Goal: Information Seeking & Learning: Learn about a topic

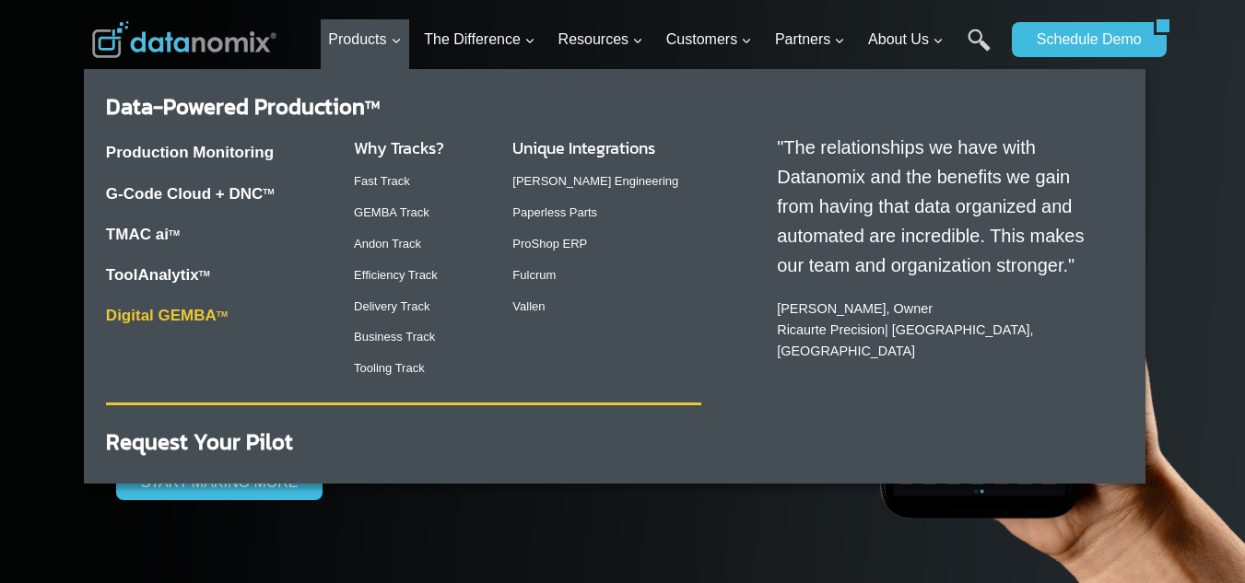
click at [209, 319] on link "Digital GEMBA TM" at bounding box center [167, 316] width 122 height 18
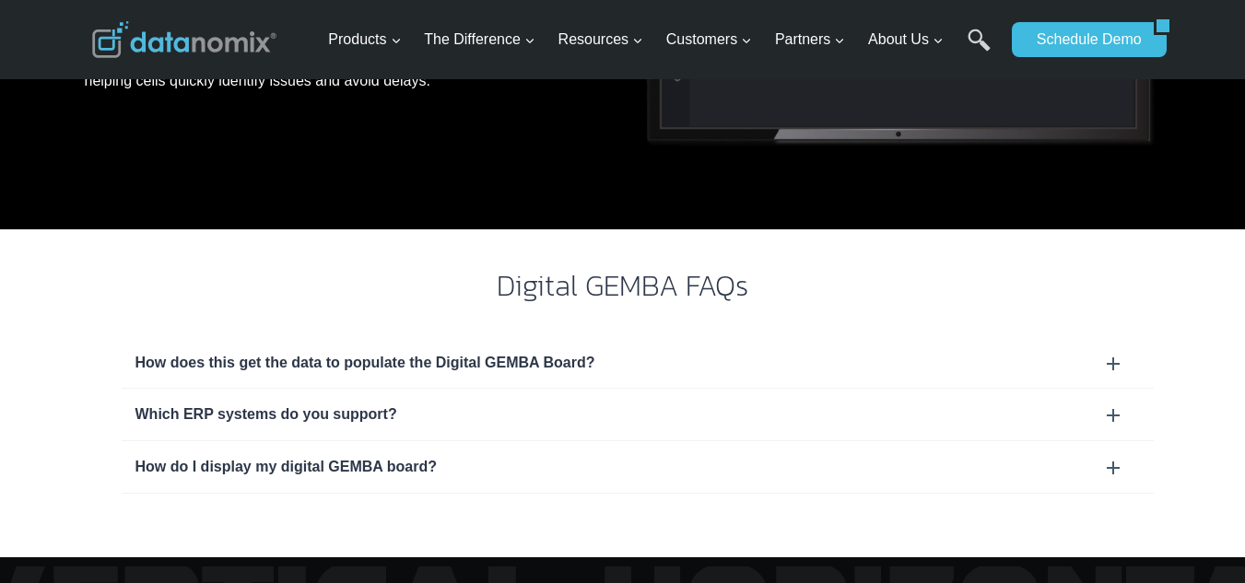
scroll to position [1567, 0]
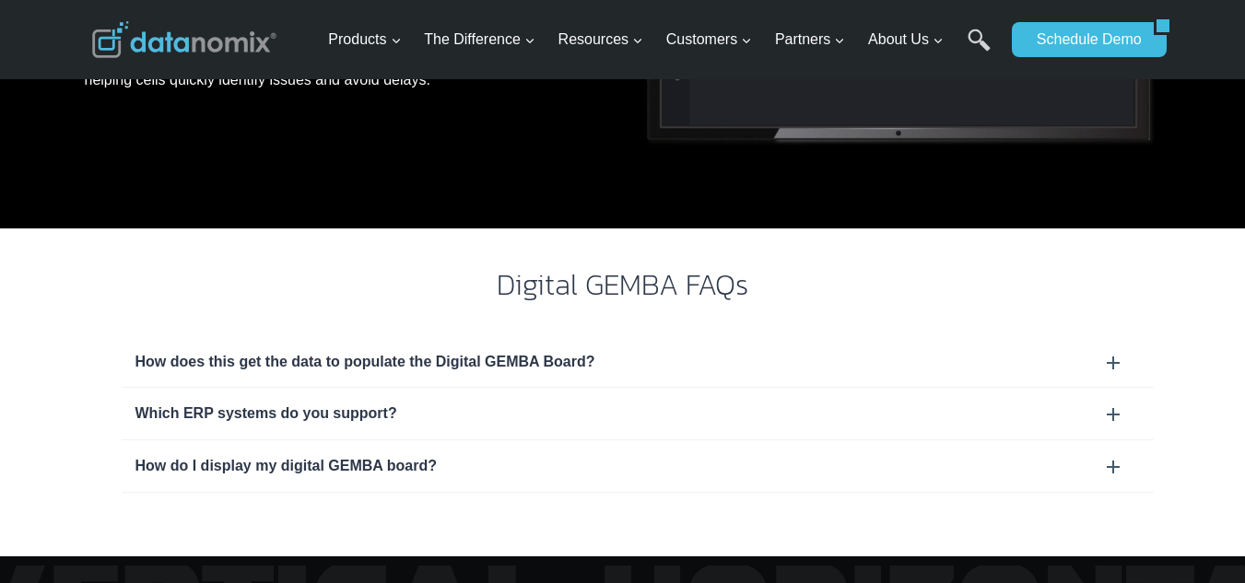
click at [507, 362] on div "How does this get the data to populate the Digital GEMBA Board?" at bounding box center [637, 362] width 1005 height 24
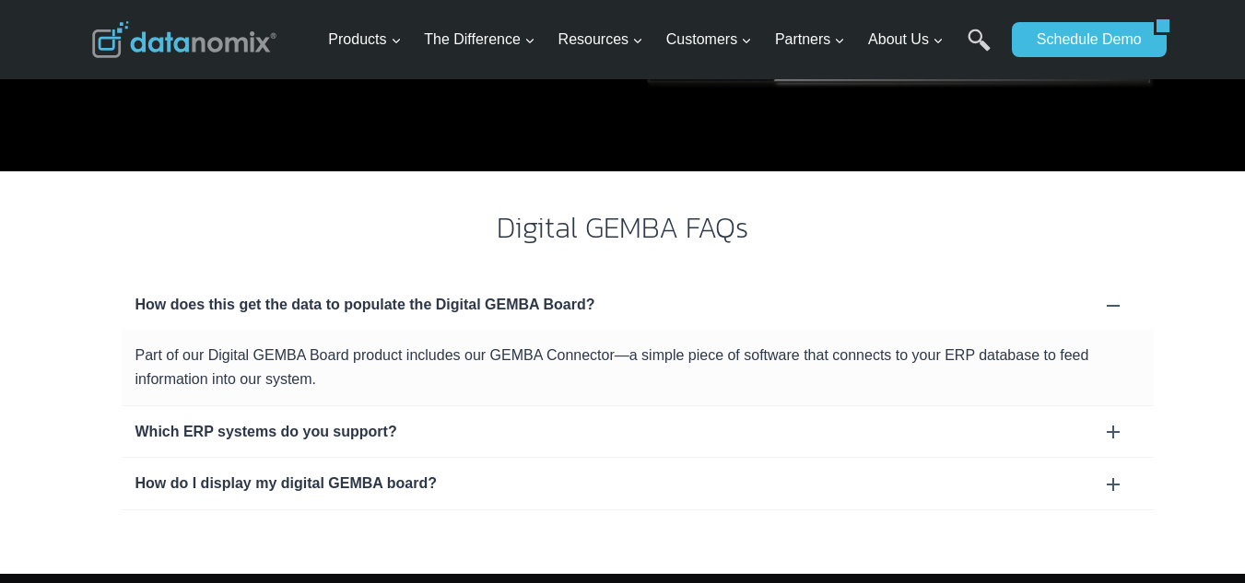
scroll to position [1659, 0]
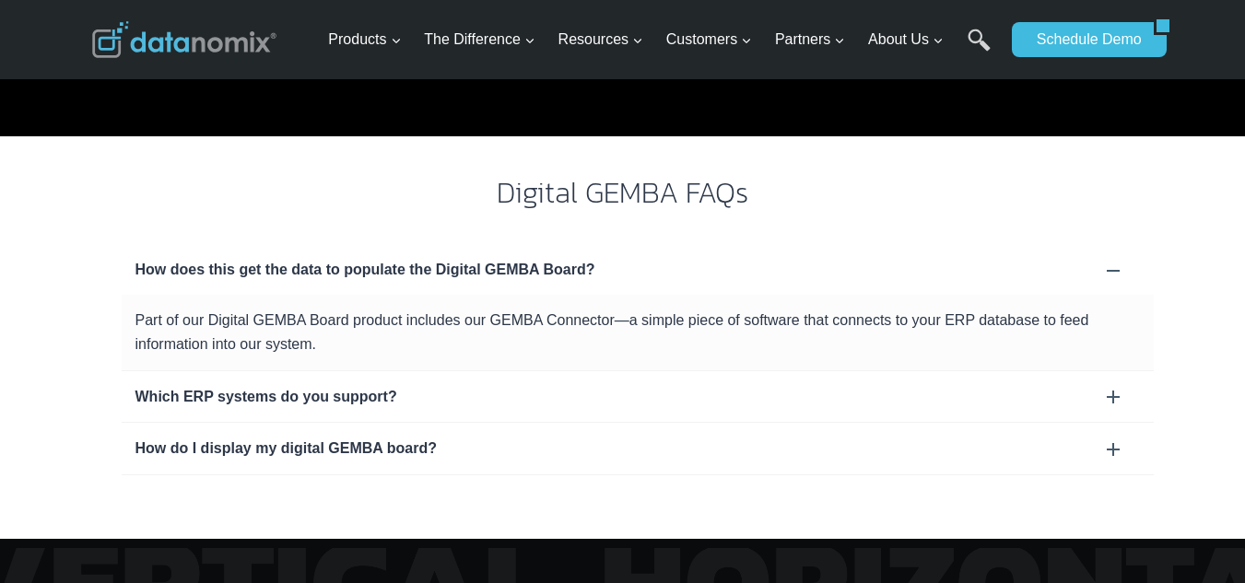
click at [520, 378] on div "Which ERP systems do you support?" at bounding box center [638, 397] width 1032 height 52
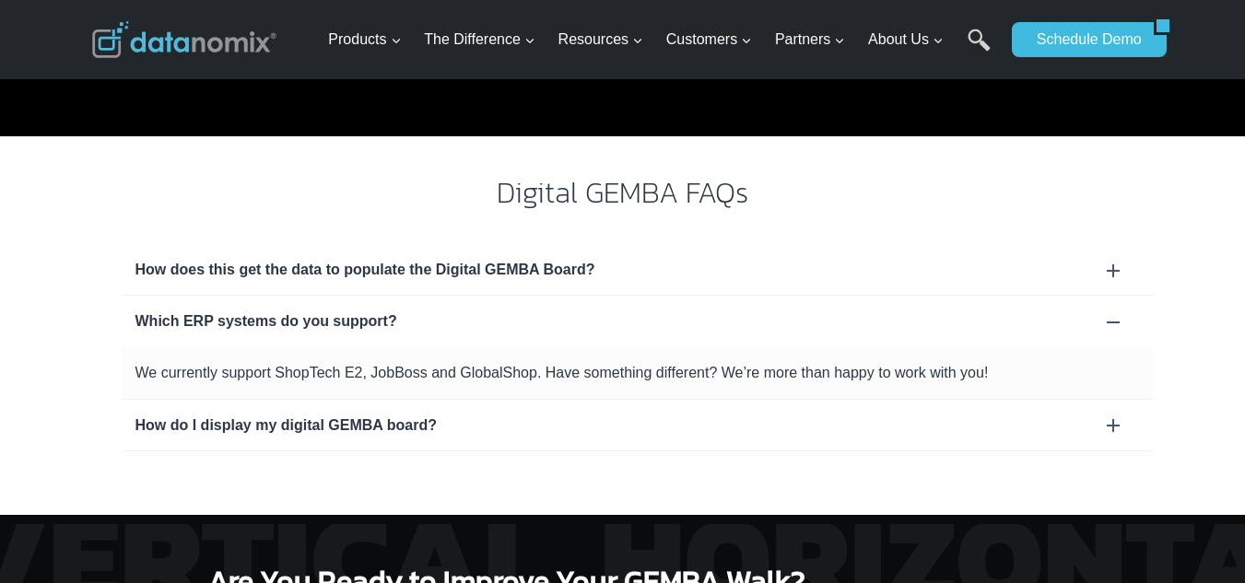
click at [530, 422] on div "How do I display my digital GEMBA board?" at bounding box center [637, 426] width 1005 height 24
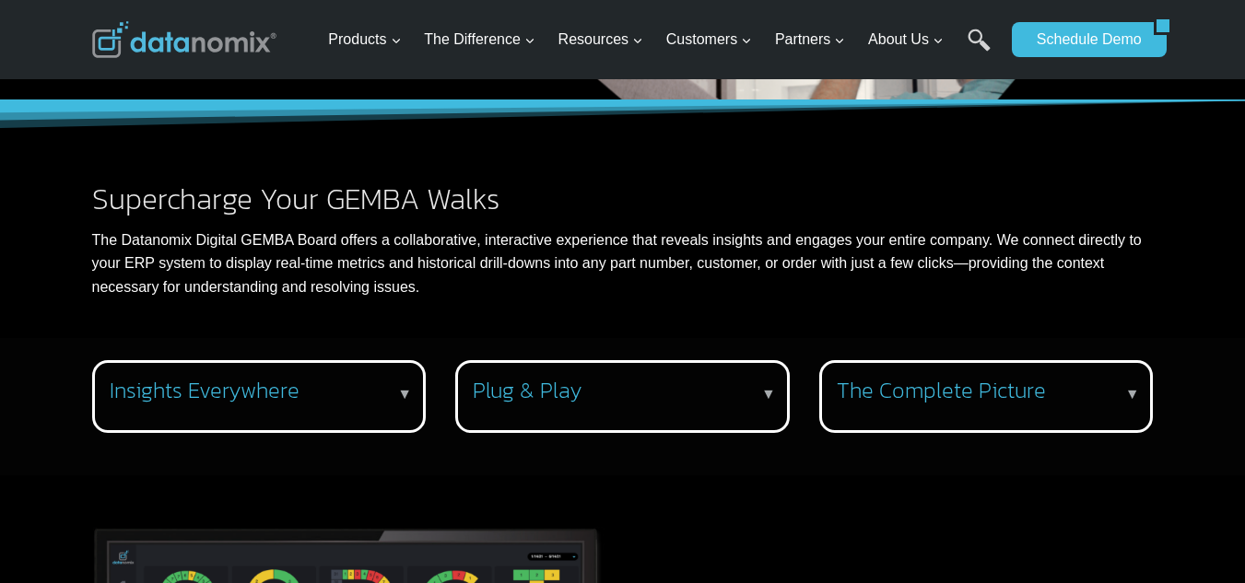
scroll to position [136, 0]
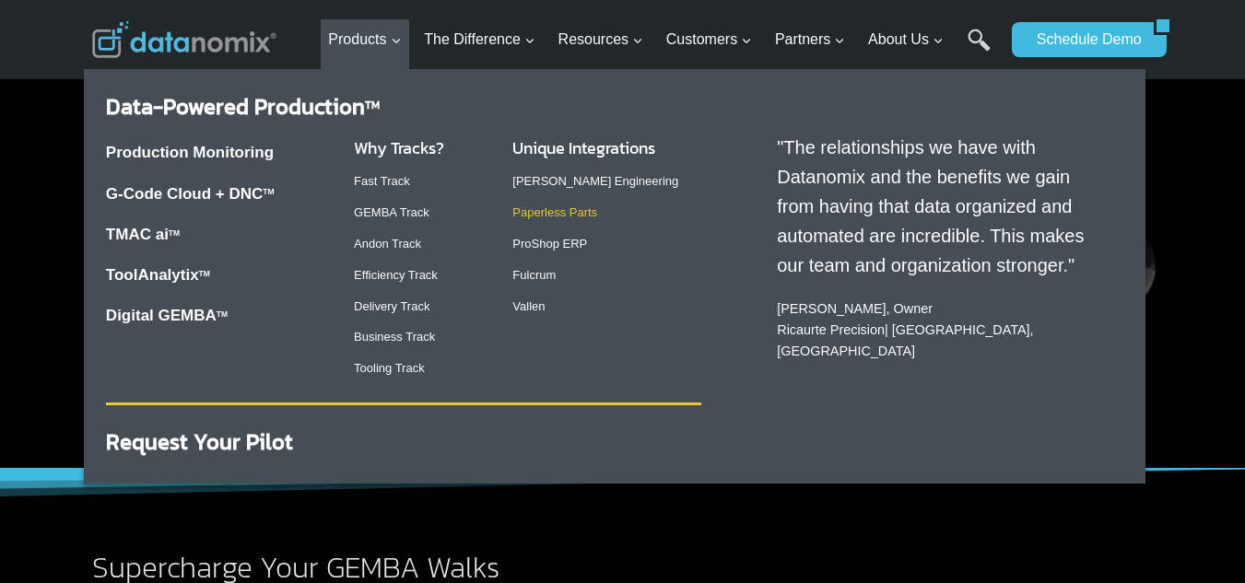
click at [565, 209] on link "Paperless Parts" at bounding box center [554, 213] width 85 height 14
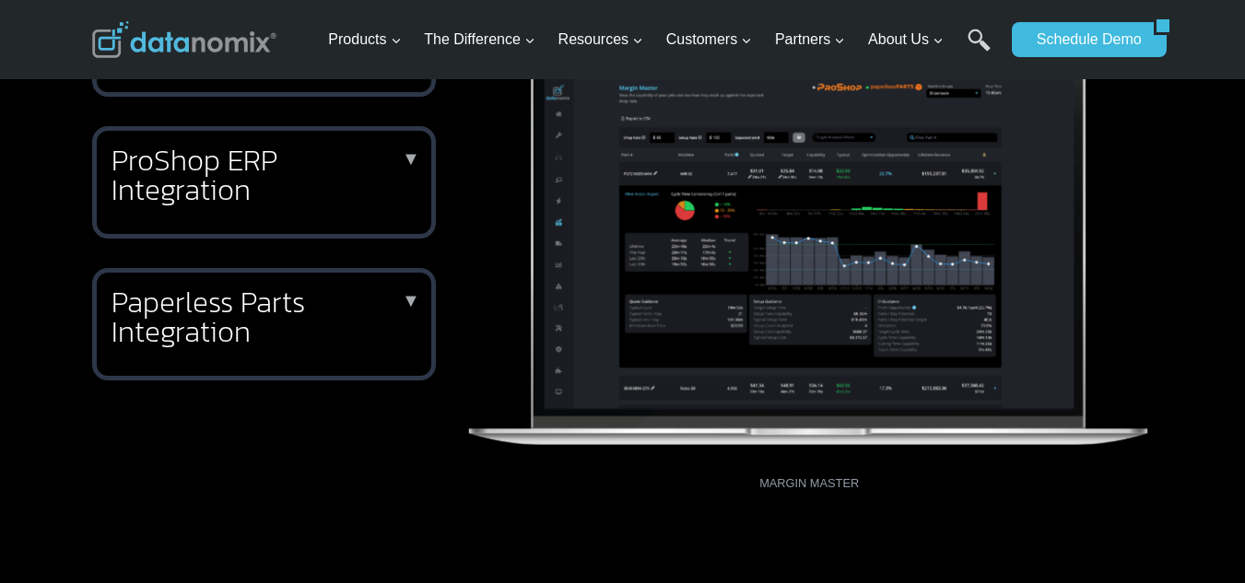
scroll to position [1014, 0]
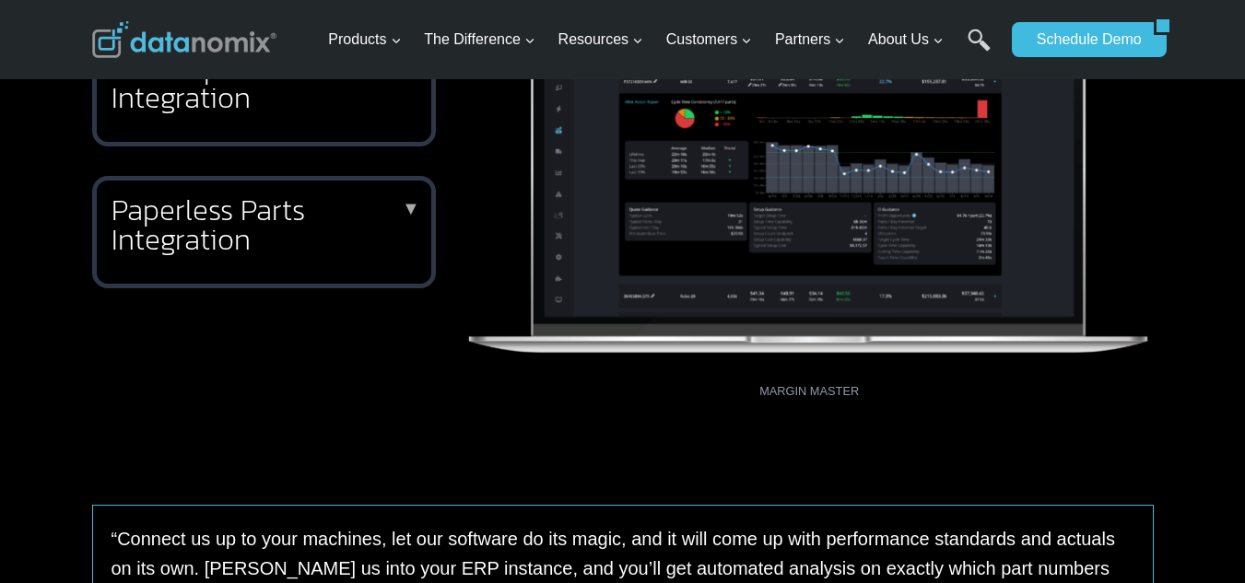
click at [373, 221] on h2 "Paperless Parts Integration" at bounding box center [261, 224] width 298 height 59
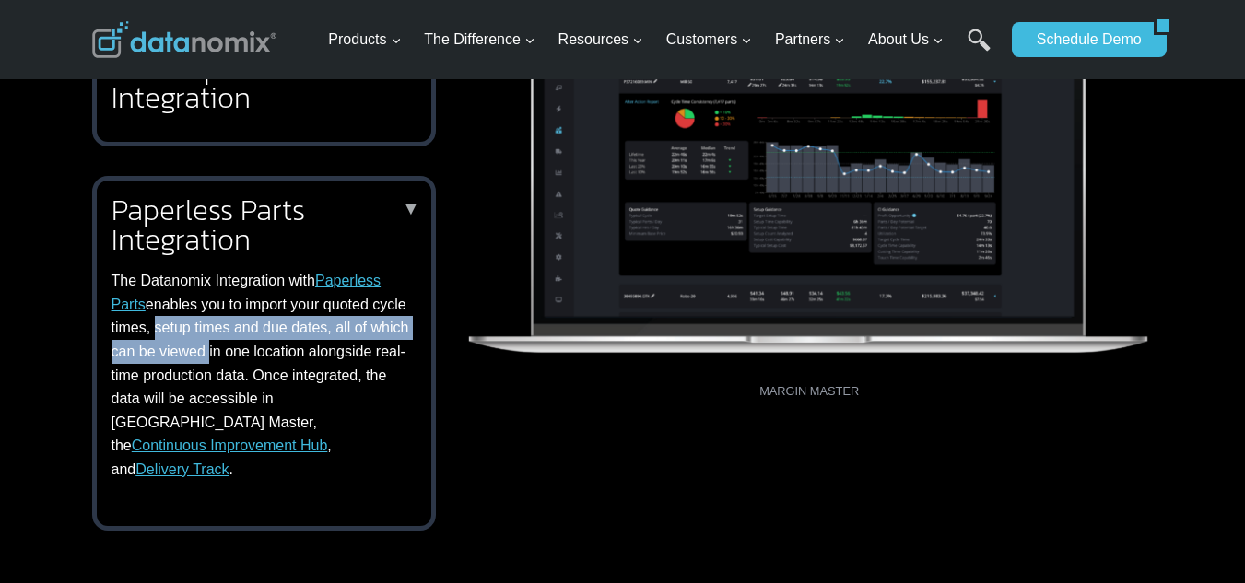
drag, startPoint x: 185, startPoint y: 323, endPoint x: 246, endPoint y: 356, distance: 69.3
click at [246, 356] on p "The Datanomix Integration with Paperless Parts enables you to import your quote…" at bounding box center [261, 375] width 298 height 212
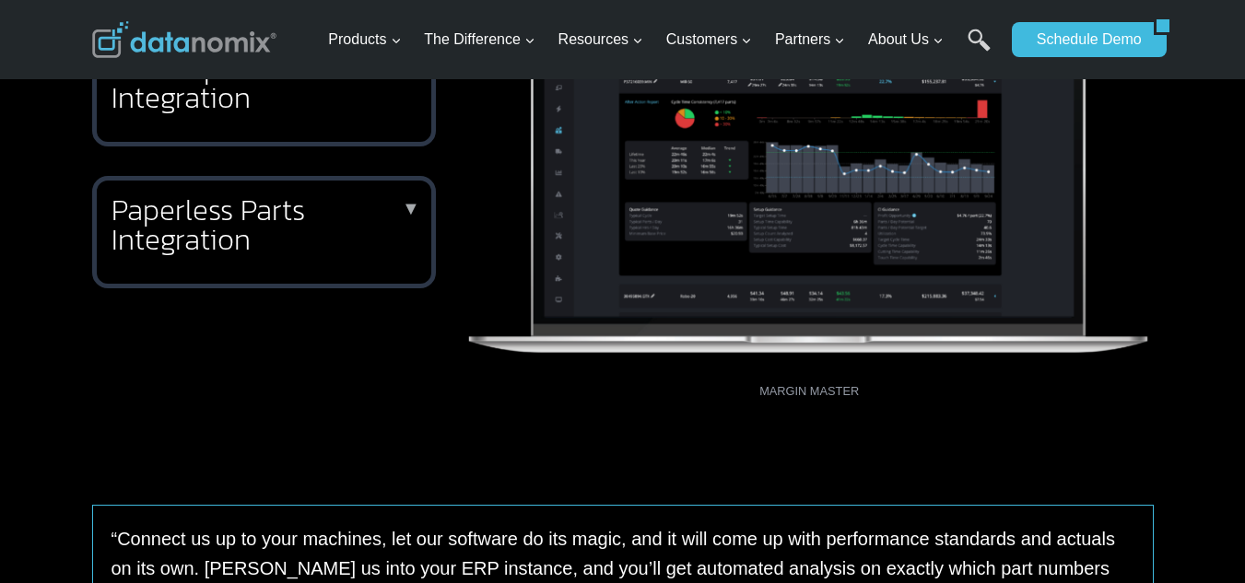
click at [336, 265] on div "Paperless Parts Integration ▼ The Datanomix Integration with Paperless Parts en…" at bounding box center [264, 232] width 344 height 112
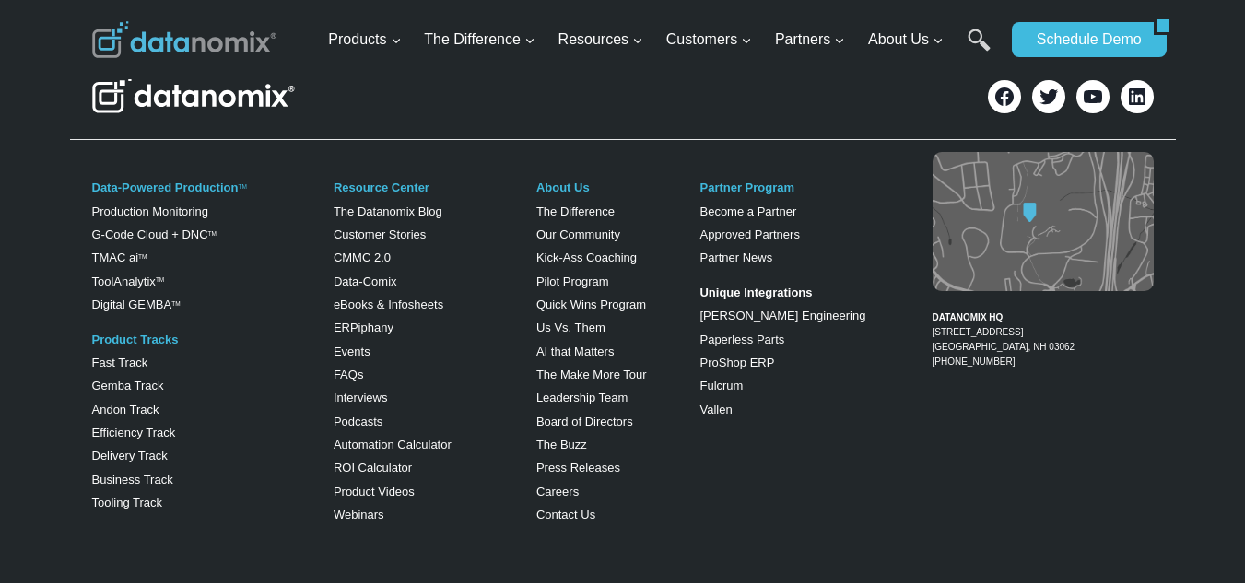
scroll to position [3360, 0]
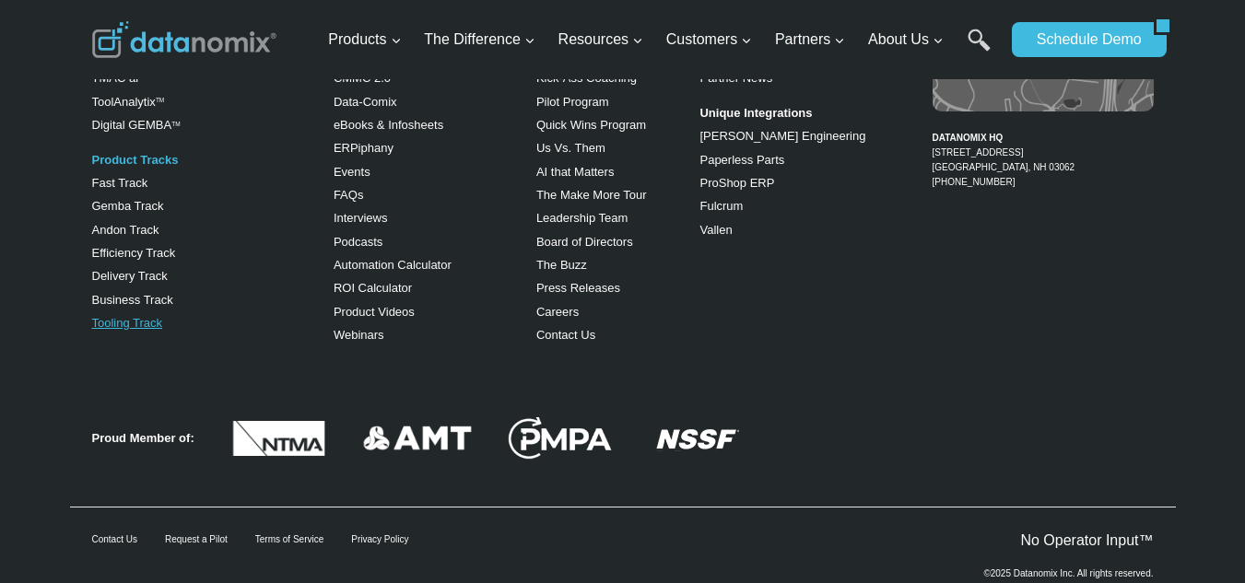
click at [149, 316] on link "Tooling Track" at bounding box center [127, 323] width 71 height 14
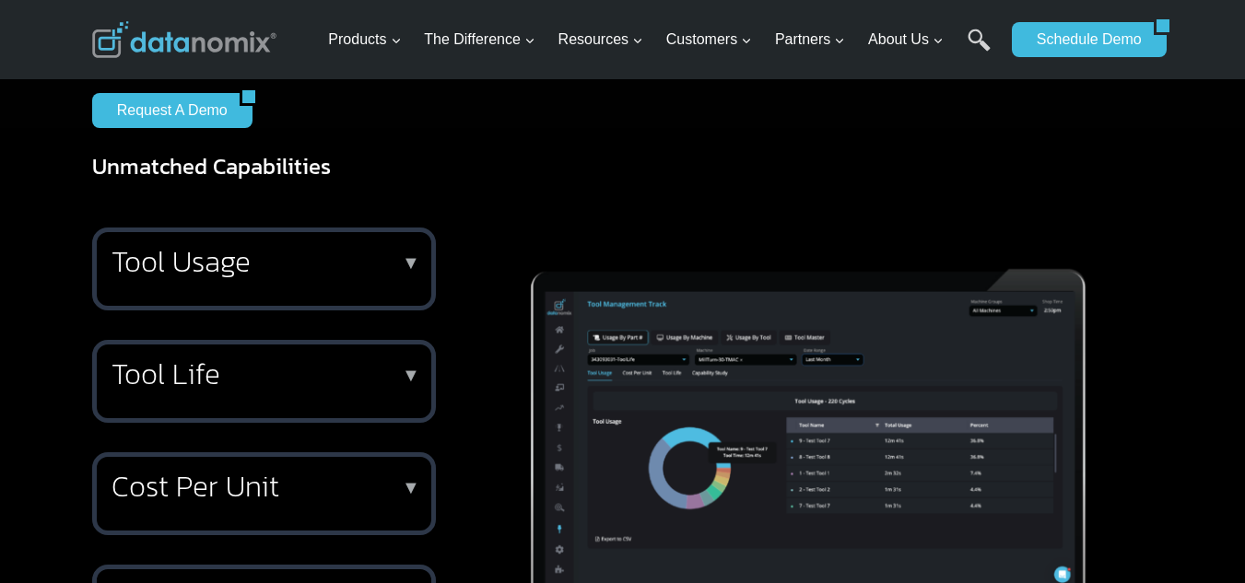
scroll to position [1290, 0]
